Goal: Task Accomplishment & Management: Use online tool/utility

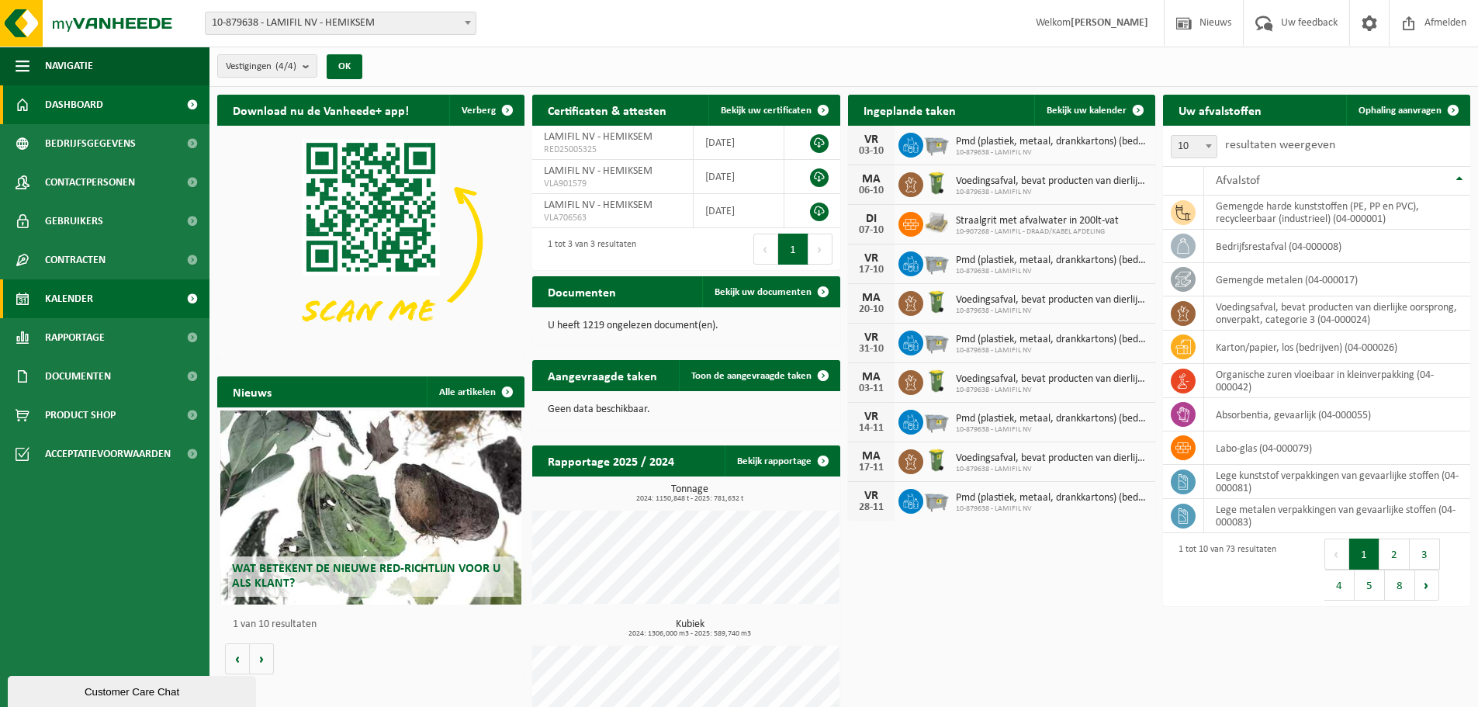
click at [88, 307] on span "Kalender" at bounding box center [69, 298] width 48 height 39
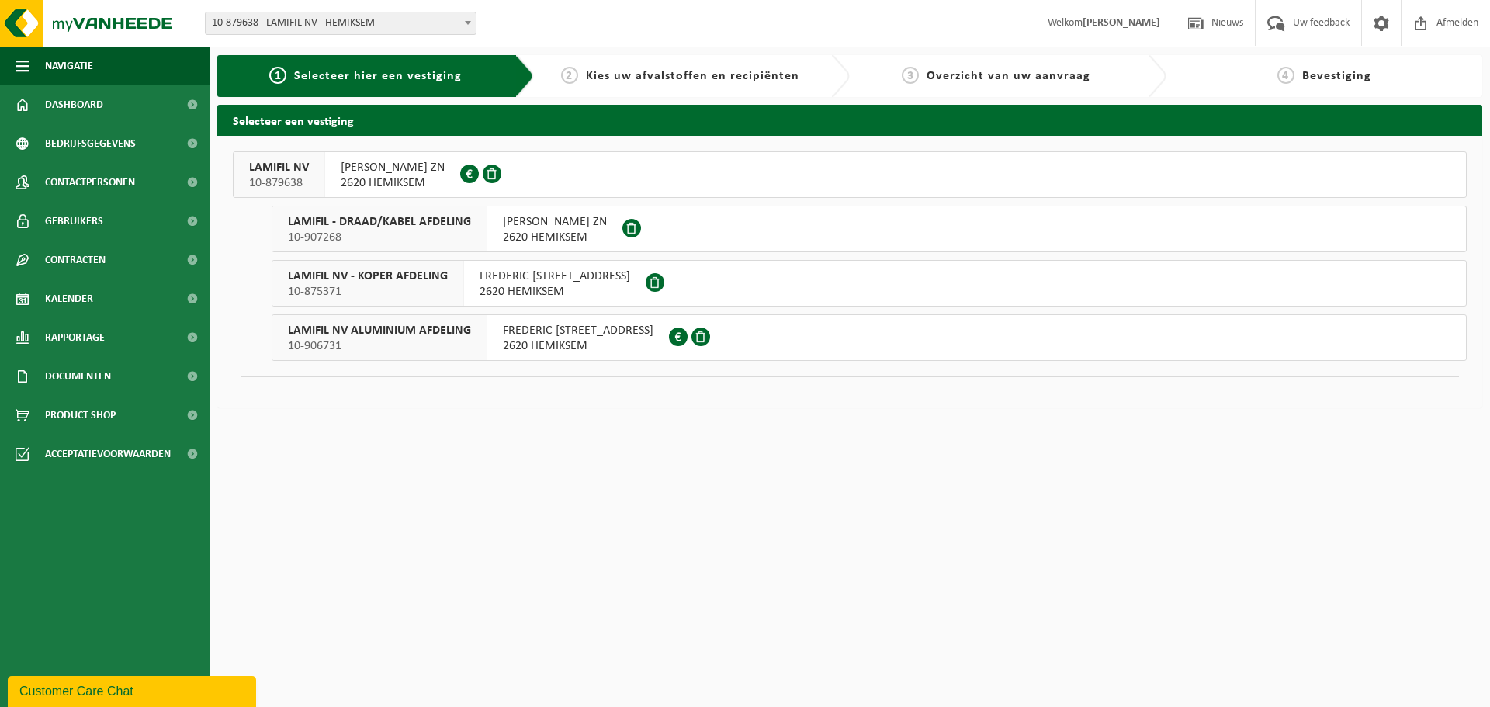
click at [295, 180] on span "10-879638" at bounding box center [279, 183] width 60 height 16
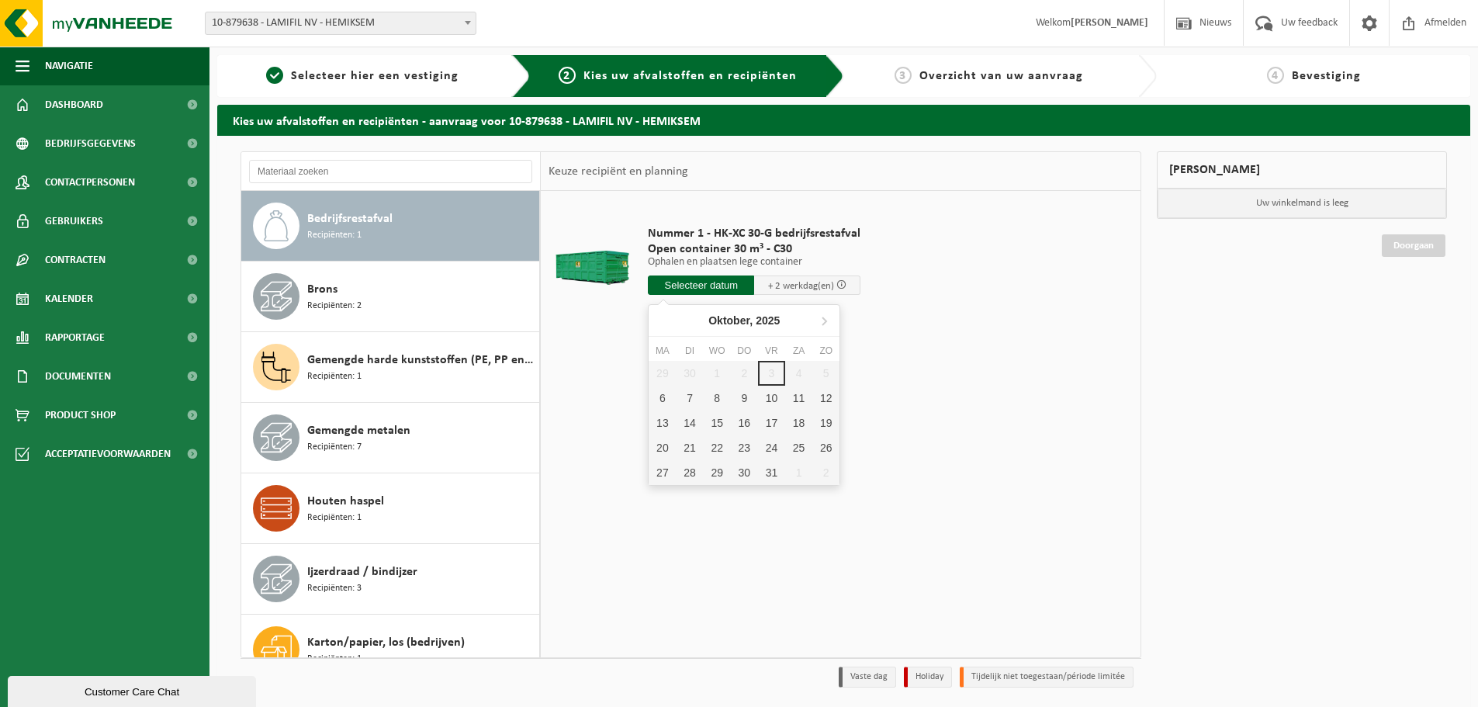
click at [705, 289] on input "text" at bounding box center [701, 284] width 106 height 19
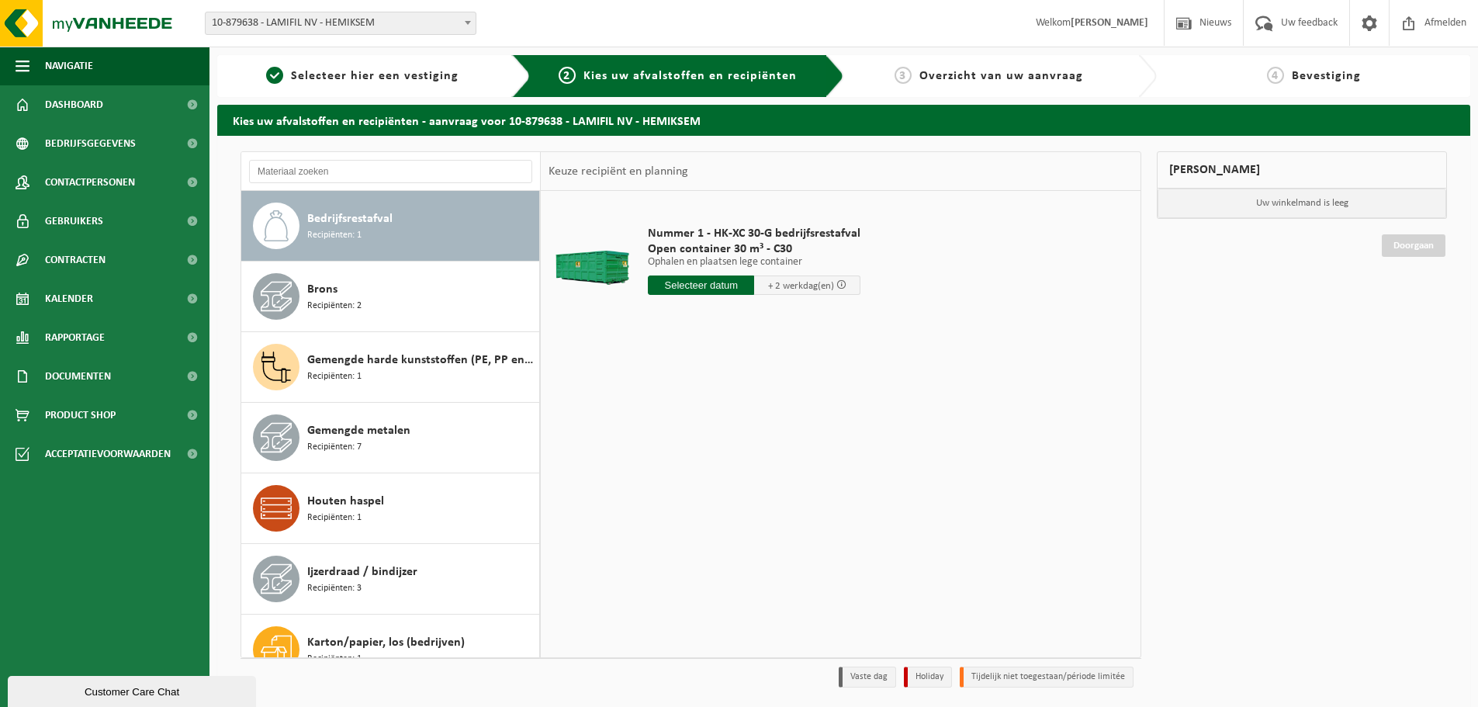
click at [643, 387] on div "Nummer 1 - HK-XC 30-G bedrijfsrestafval Open container 30 m³ - C30 Ophalen en p…" at bounding box center [841, 424] width 600 height 466
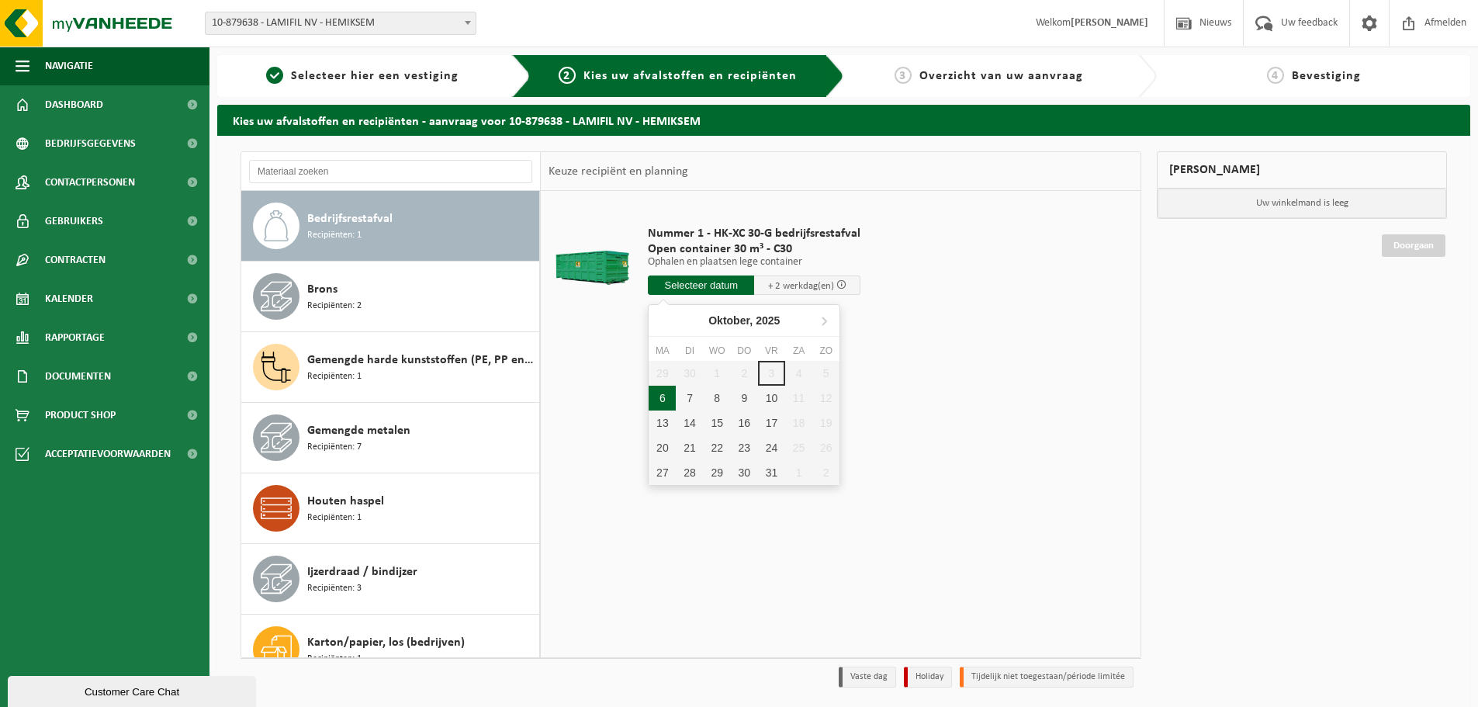
click at [710, 285] on input "text" at bounding box center [701, 284] width 106 height 19
click at [774, 367] on div "29 30 1 2 3 4 5 6 7 8 9 10 11 12 13 14 15 16 17 18 19 20 21 22 23 24 25 26 27 2…" at bounding box center [744, 423] width 191 height 124
click at [660, 399] on div "6" at bounding box center [662, 398] width 27 height 25
type input "Van 2025-10-06"
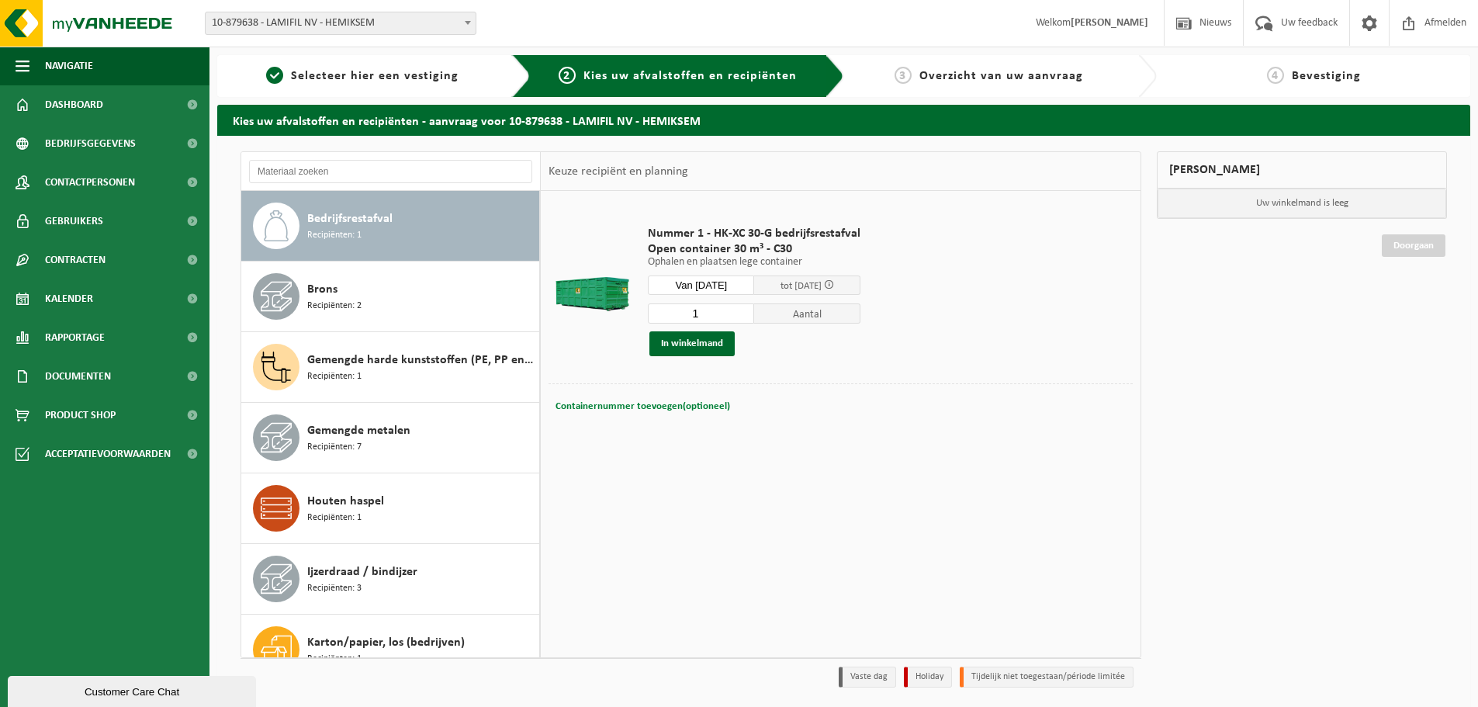
click at [638, 404] on span "Containernummer toevoegen(optioneel)" at bounding box center [643, 406] width 175 height 10
type input "C30/683"
click at [701, 345] on button "In winkelmand" at bounding box center [692, 343] width 85 height 25
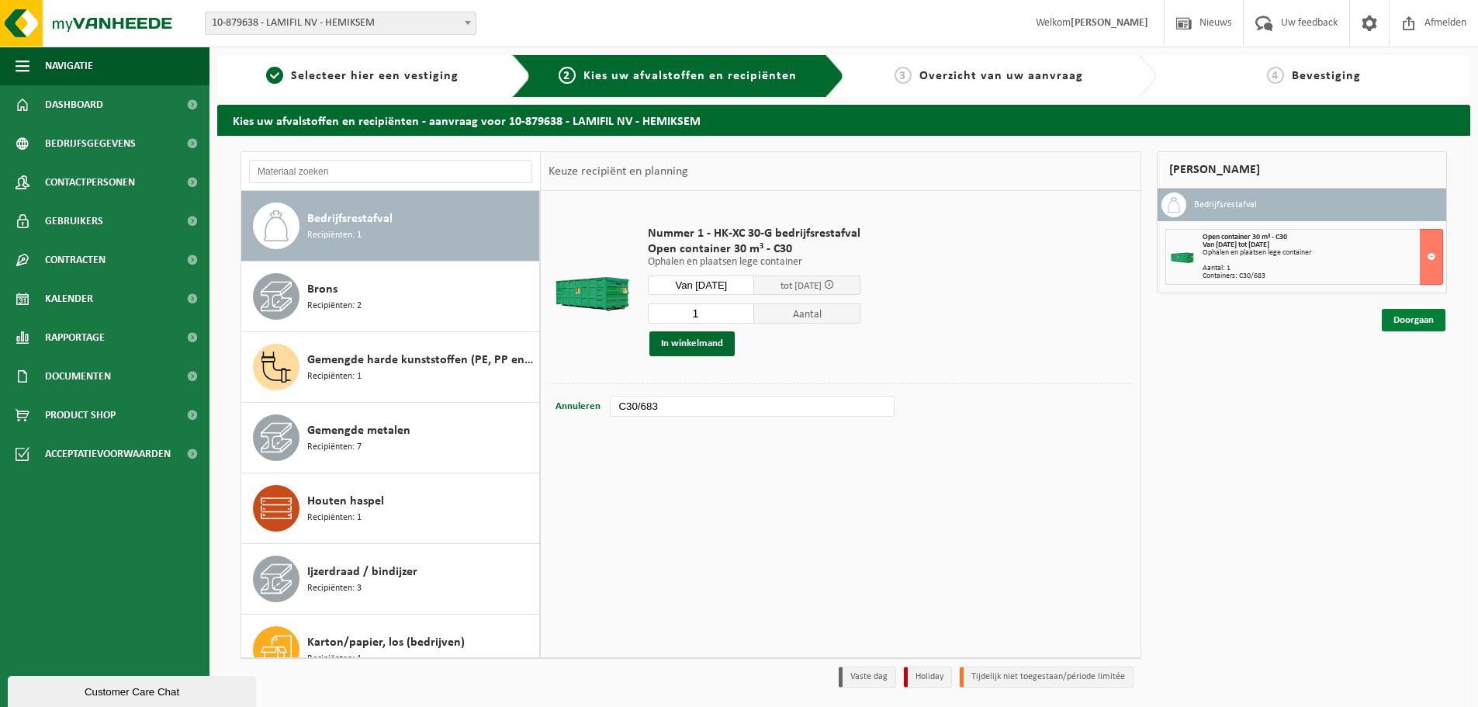
click at [1411, 324] on link "Doorgaan" at bounding box center [1414, 320] width 64 height 23
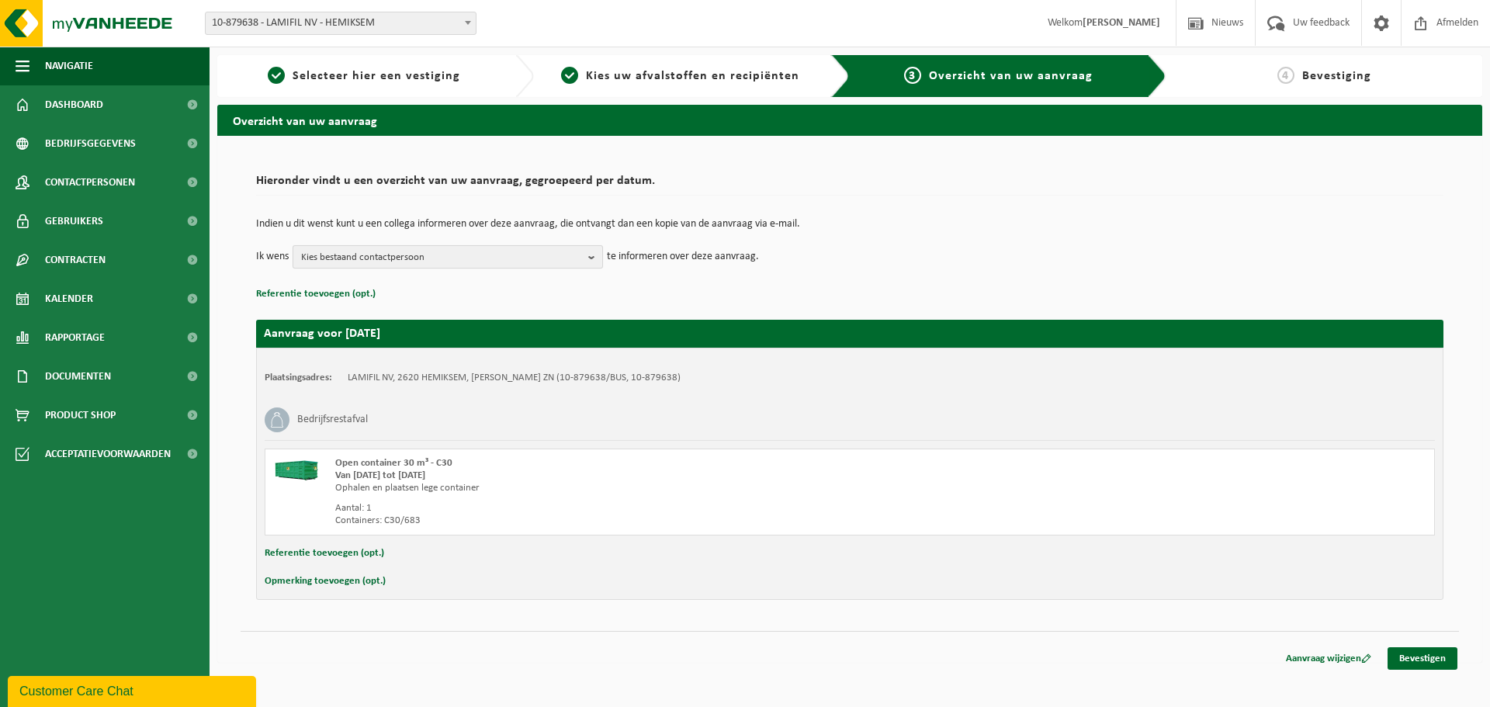
click at [595, 262] on b "button" at bounding box center [595, 257] width 14 height 22
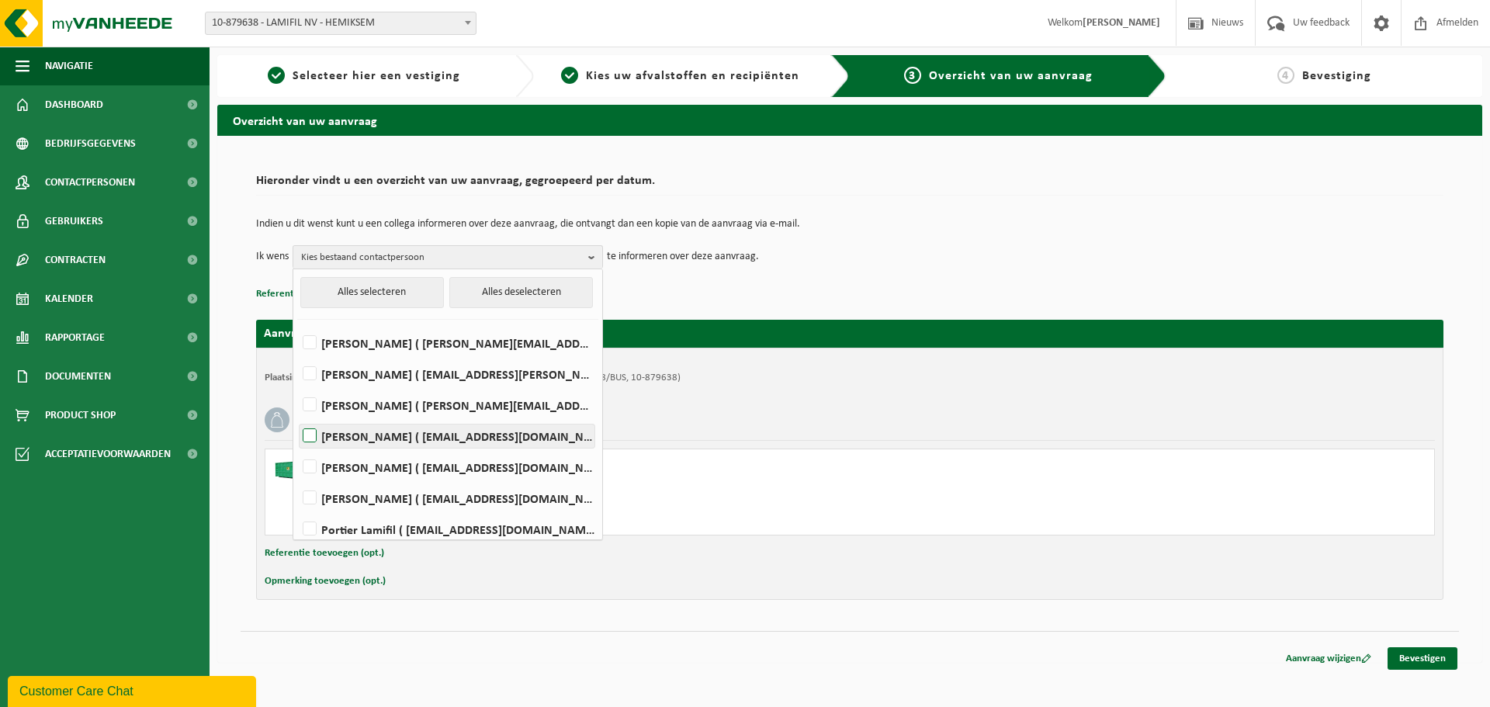
click at [362, 440] on label "Laurens De Vos ( laurens.devos@lamifil.be )" at bounding box center [447, 435] width 295 height 23
click at [297, 417] on input "Laurens De Vos ( laurens.devos@lamifil.be )" at bounding box center [296, 416] width 1 height 1
checkbox input "true"
click at [1419, 663] on link "Bevestigen" at bounding box center [1422, 658] width 70 height 23
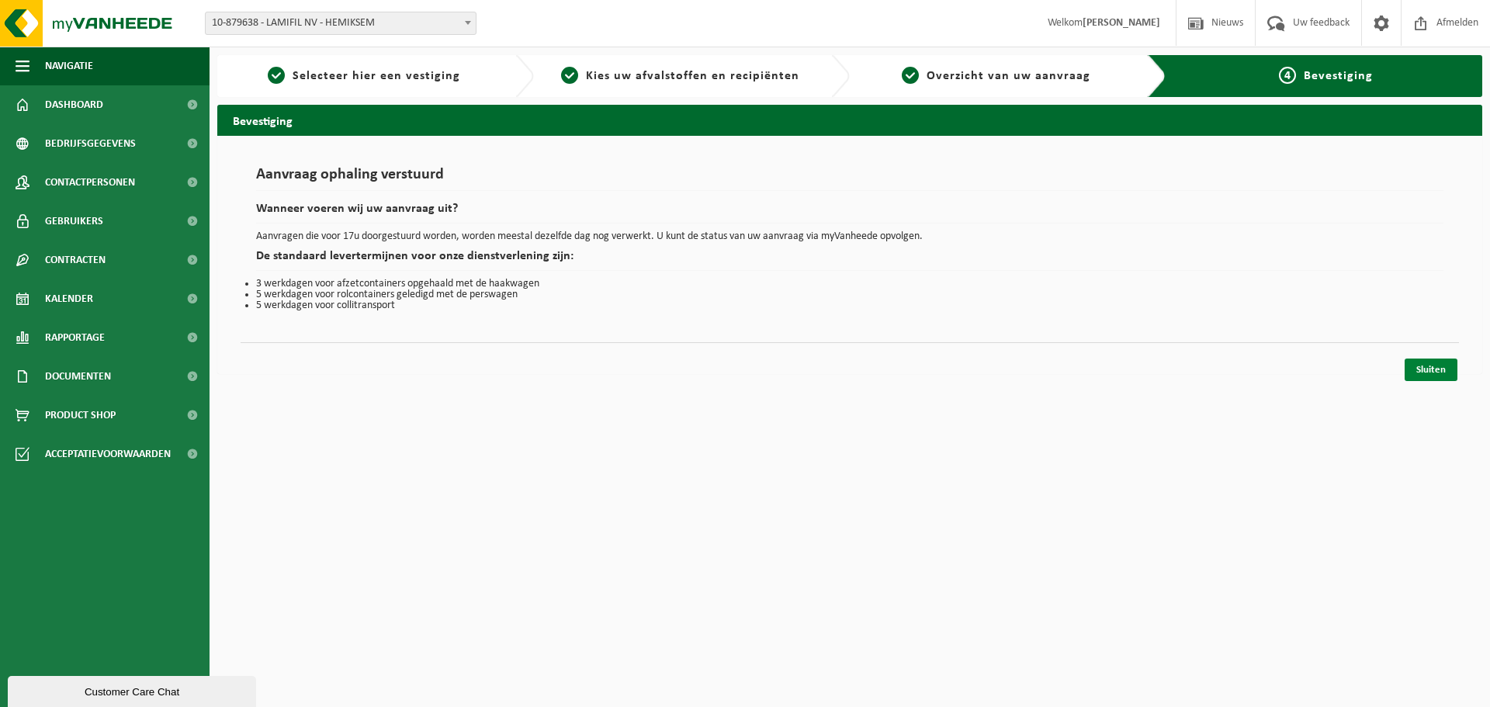
click at [1443, 366] on link "Sluiten" at bounding box center [1431, 370] width 53 height 23
